Goal: Book appointment/travel/reservation

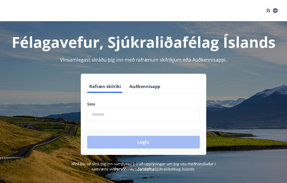
click at [139, 114] on input "phone" at bounding box center [143, 114] width 113 height 13
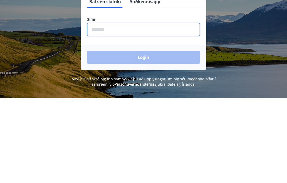
click at [150, 130] on div "Login" at bounding box center [143, 142] width 125 height 25
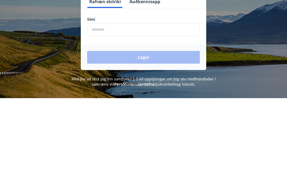
scroll to position [85, 0]
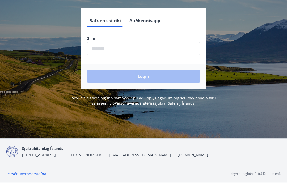
click at [152, 64] on div "Login" at bounding box center [143, 76] width 125 height 25
click at [107, 42] on input "phone" at bounding box center [143, 48] width 113 height 13
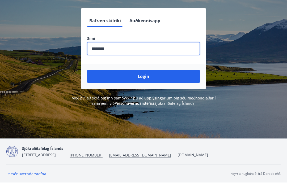
type input "********"
click at [147, 70] on button "Login" at bounding box center [143, 76] width 113 height 13
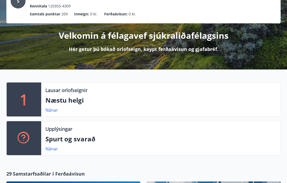
scroll to position [43, 0]
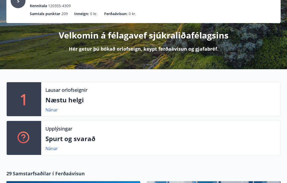
click at [79, 90] on p "Lausar orlofseignir" at bounding box center [66, 90] width 42 height 7
click at [57, 109] on link "Nánar" at bounding box center [51, 110] width 12 height 6
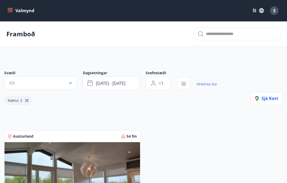
click at [71, 85] on icon "button" at bounding box center [70, 82] width 5 height 5
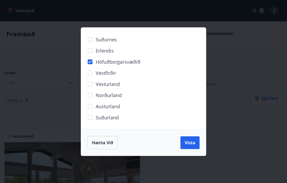
click at [194, 143] on span "Vista" at bounding box center [189, 143] width 11 height 6
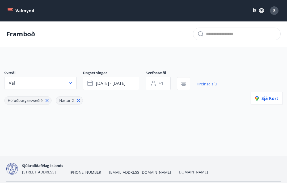
click at [12, 9] on icon "menu" at bounding box center [9, 10] width 5 height 5
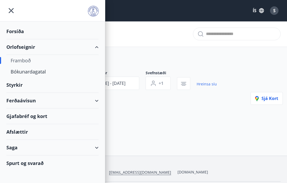
click at [33, 62] on div "Framboð" at bounding box center [53, 60] width 84 height 11
type input "*"
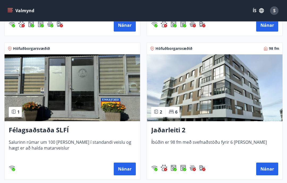
scroll to position [371, 0]
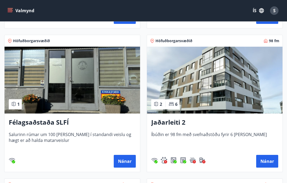
click at [271, 162] on button "Nánar" at bounding box center [267, 161] width 22 height 13
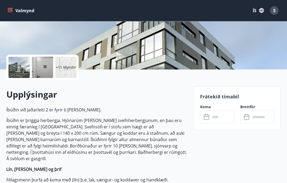
scroll to position [90, 0]
click at [213, 118] on input "text" at bounding box center [222, 117] width 24 height 13
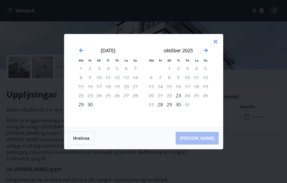
click at [207, 54] on icon "Move forward to switch to the next month." at bounding box center [205, 50] width 6 height 6
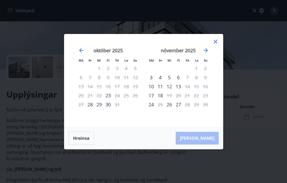
click at [215, 45] on icon at bounding box center [215, 41] width 6 height 6
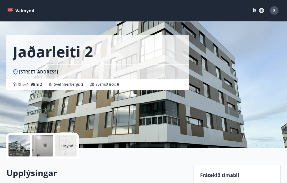
scroll to position [0, 0]
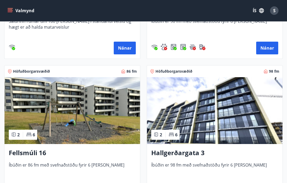
scroll to position [486, 0]
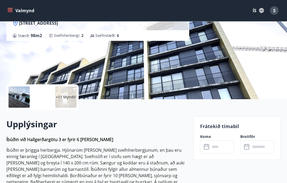
scroll to position [62, 0]
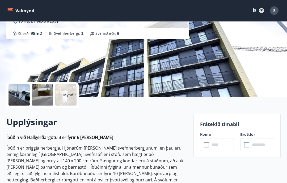
click at [210, 135] on label "Koma" at bounding box center [217, 134] width 34 height 5
click at [222, 145] on input "text" at bounding box center [222, 144] width 24 height 13
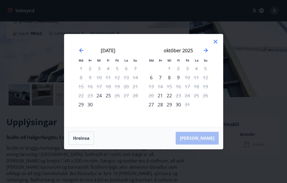
click at [207, 53] on icon "Move forward to switch to the next month." at bounding box center [205, 50] width 4 height 4
click at [217, 44] on icon at bounding box center [215, 42] width 4 height 4
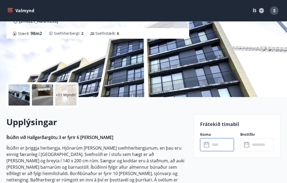
click at [12, 8] on button "Valmynd" at bounding box center [21, 11] width 30 height 10
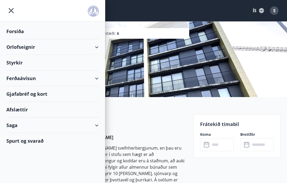
click at [15, 7] on icon "menu" at bounding box center [11, 11] width 10 height 10
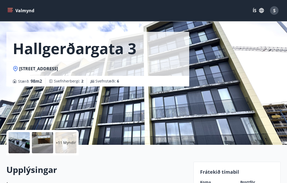
scroll to position [0, 0]
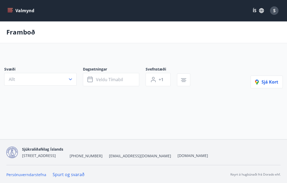
scroll to position [21, 0]
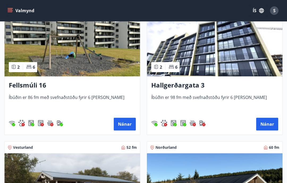
click at [125, 123] on button "Nánar" at bounding box center [125, 124] width 22 height 13
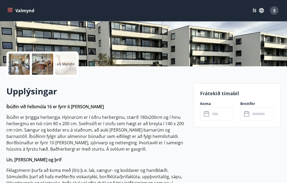
scroll to position [93, 0]
click at [209, 104] on label "Koma" at bounding box center [217, 103] width 34 height 5
click at [214, 115] on input "text" at bounding box center [222, 113] width 24 height 13
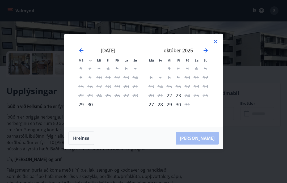
click at [207, 54] on icon "Move forward to switch to the next month." at bounding box center [205, 50] width 6 height 6
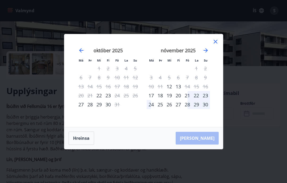
click at [217, 44] on icon at bounding box center [215, 42] width 4 height 4
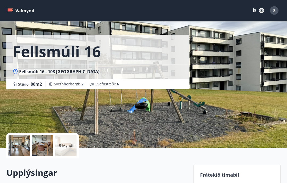
scroll to position [0, 0]
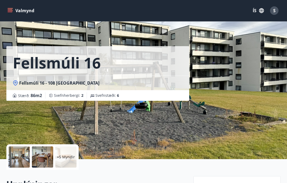
click at [13, 10] on button "Valmynd" at bounding box center [21, 11] width 30 height 10
click at [277, 11] on div "S" at bounding box center [274, 10] width 8 height 8
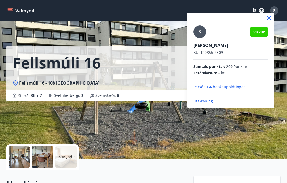
click at [209, 101] on p "Útskráning" at bounding box center [230, 100] width 74 height 5
